Goal: Find specific page/section: Find specific page/section

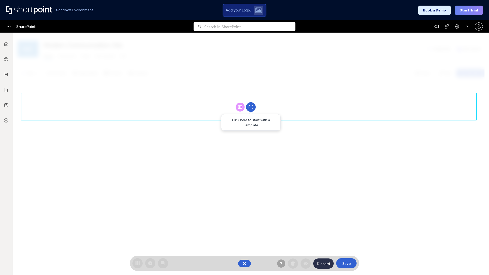
click at [251, 107] on circle at bounding box center [251, 107] width 10 height 10
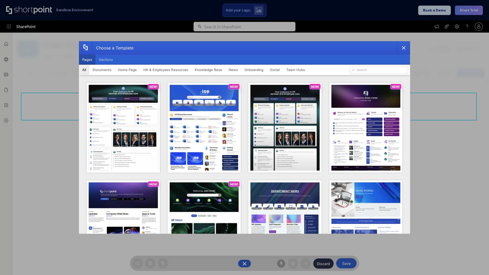
click at [87, 60] on button "Pages" at bounding box center [87, 60] width 17 height 10
type input "HR 2"
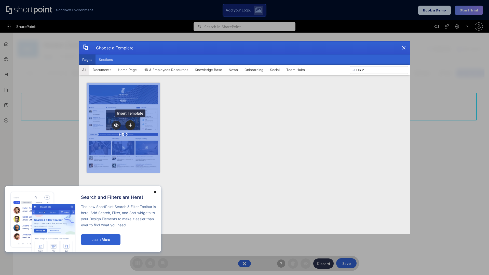
click at [130, 125] on icon "template selector" at bounding box center [130, 125] width 4 height 4
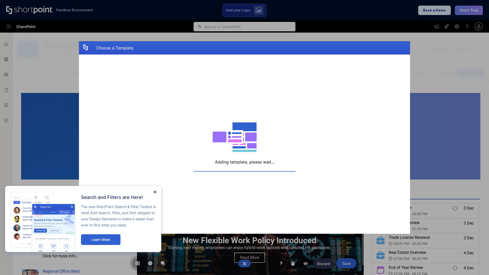
scroll to position [4, 4]
